Goal: Complete application form

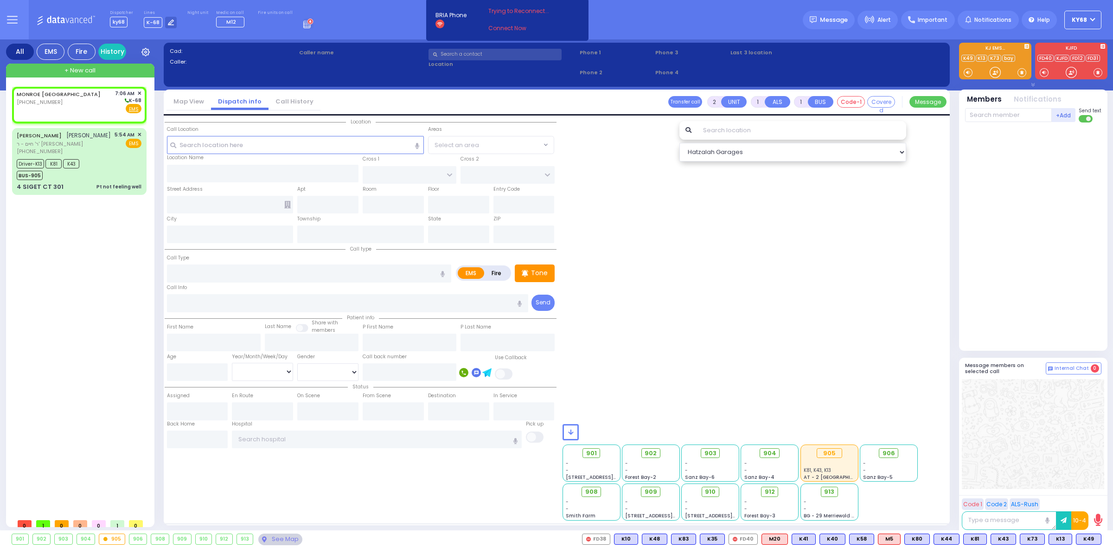
select select
radio input "true"
select select
type input "07:06"
select select "Hatzalah Garages"
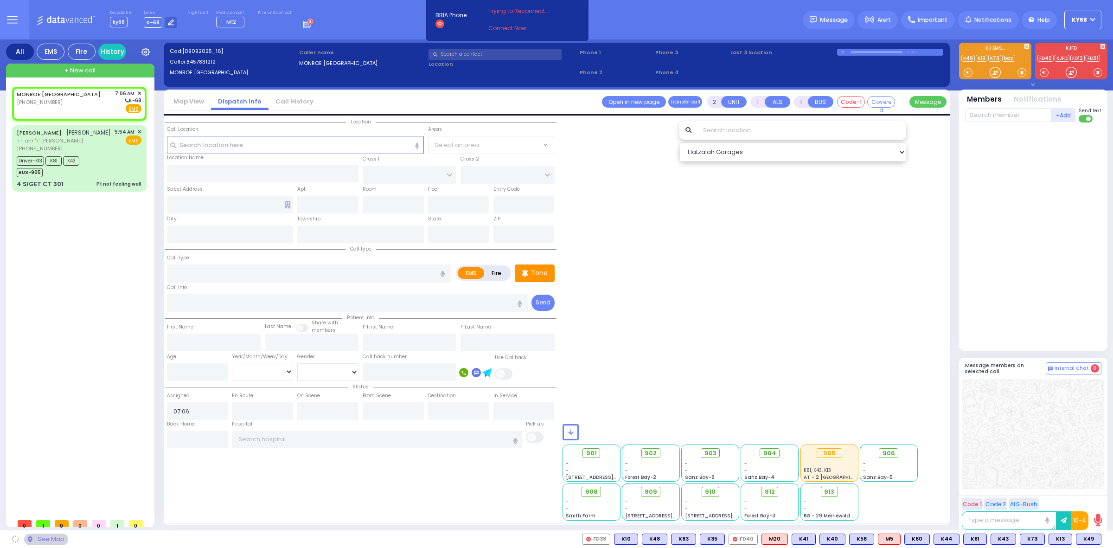
select select
radio input "true"
select select
select select "Hatzalah Garages"
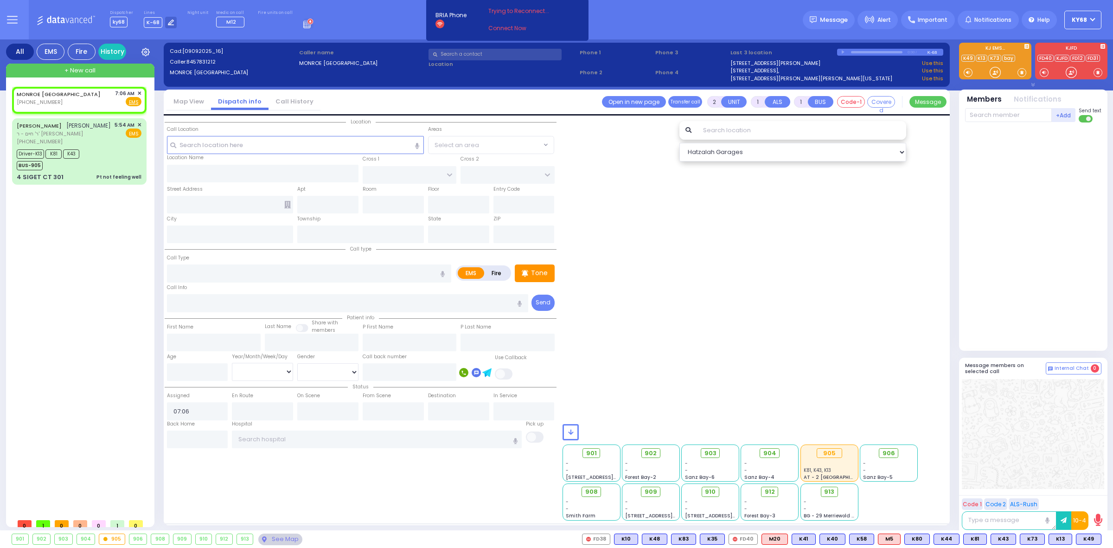
select select
radio input "true"
select select
select select "Hatzalah Garages"
